Goal: Information Seeking & Learning: Find specific fact

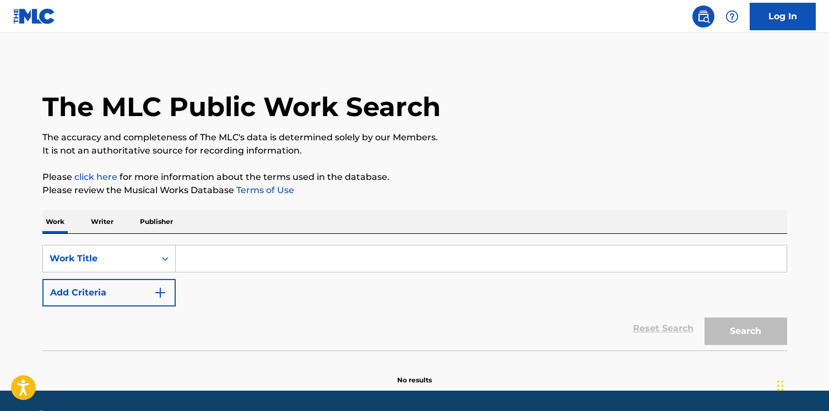
click at [227, 232] on div "Work Writer Publisher" at bounding box center [414, 221] width 745 height 23
click at [223, 251] on input "Search Form" at bounding box center [481, 259] width 611 height 26
paste input "fast life"
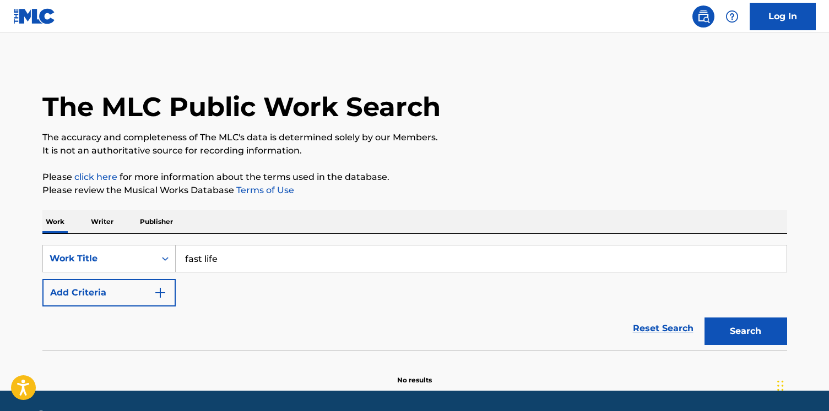
type input "fast life"
click at [151, 279] on div "SearchWithCriteria34db9f1e-726b-4cab-8af1-64feb4450161 Work Title fast life Add…" at bounding box center [414, 276] width 745 height 62
click at [171, 282] on button "Add Criteria" at bounding box center [108, 293] width 133 height 28
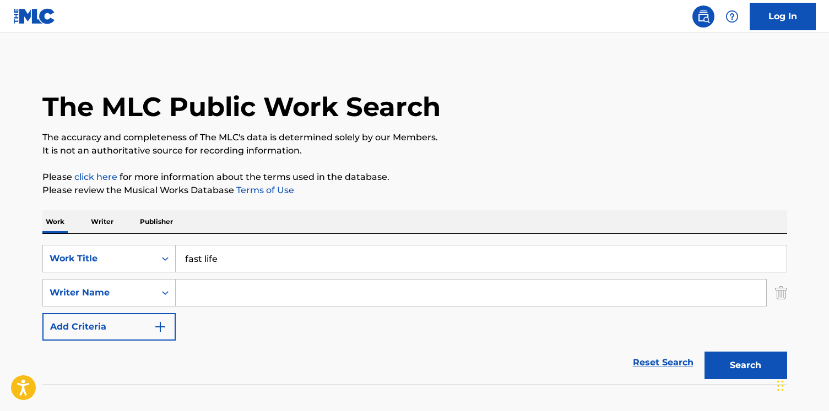
click at [210, 282] on input "Search Form" at bounding box center [471, 293] width 590 height 26
type input "[PERSON_NAME]"
click at [704, 352] on button "Search" at bounding box center [745, 366] width 83 height 28
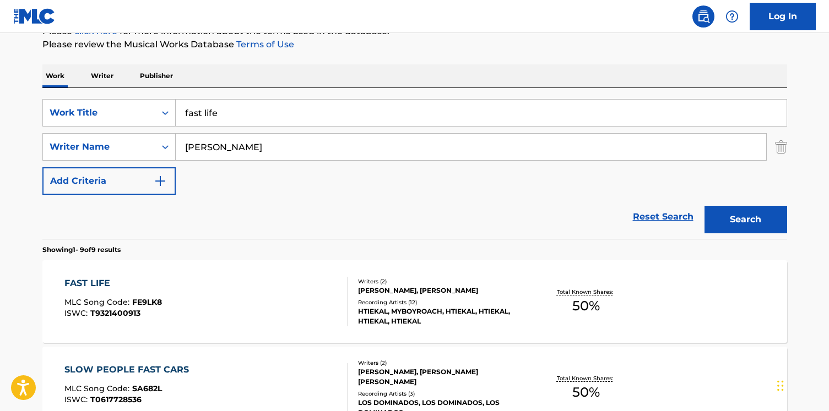
scroll to position [140, 0]
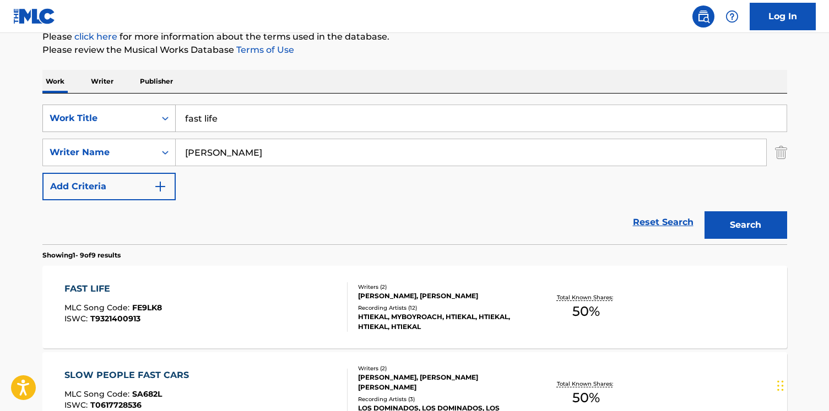
drag, startPoint x: 230, startPoint y: 121, endPoint x: 157, endPoint y: 113, distance: 73.2
click at [157, 113] on div "SearchWithCriteria34db9f1e-726b-4cab-8af1-64feb4450161 Work Title fast life" at bounding box center [414, 119] width 745 height 28
